Goal: Find specific page/section: Find specific page/section

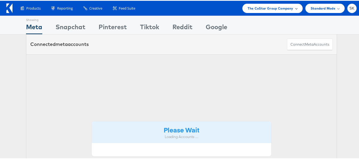
click at [271, 8] on span "The CoStar Group Company" at bounding box center [270, 8] width 45 height 6
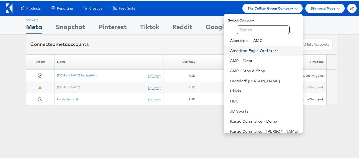
click at [243, 50] on link "American Eagle Outfitters" at bounding box center [264, 49] width 68 height 5
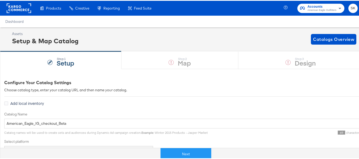
click at [176, 145] on div "Next" at bounding box center [185, 151] width 363 height 16
click at [177, 157] on button "Next" at bounding box center [186, 154] width 51 height 12
click at [167, 154] on button "Next" at bounding box center [186, 154] width 51 height 12
